Goal: Task Accomplishment & Management: Manage account settings

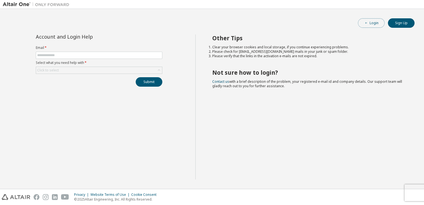
click at [375, 21] on button "Login" at bounding box center [371, 22] width 27 height 9
click at [121, 55] on input "text" at bounding box center [99, 55] width 124 height 4
type input "**********"
click at [108, 69] on div "Click to select" at bounding box center [99, 70] width 126 height 7
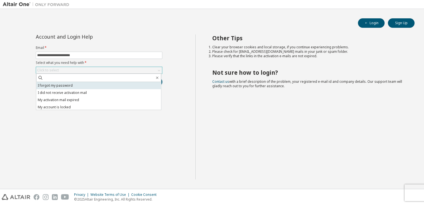
click at [104, 84] on li "I forgot my password" at bounding box center [98, 85] width 125 height 7
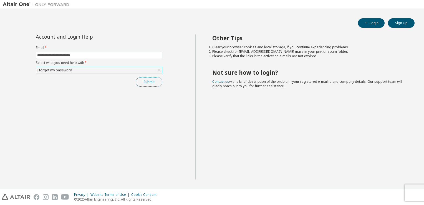
click at [143, 83] on button "Submit" at bounding box center [149, 81] width 27 height 9
click at [374, 22] on button "Login" at bounding box center [371, 22] width 27 height 9
